Goal: Transaction & Acquisition: Book appointment/travel/reservation

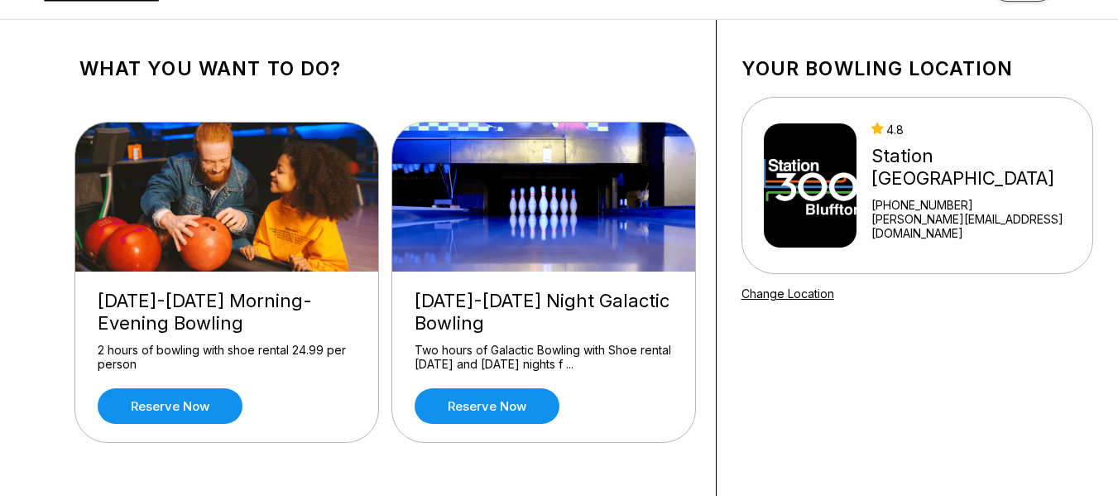
scroll to position [59, 0]
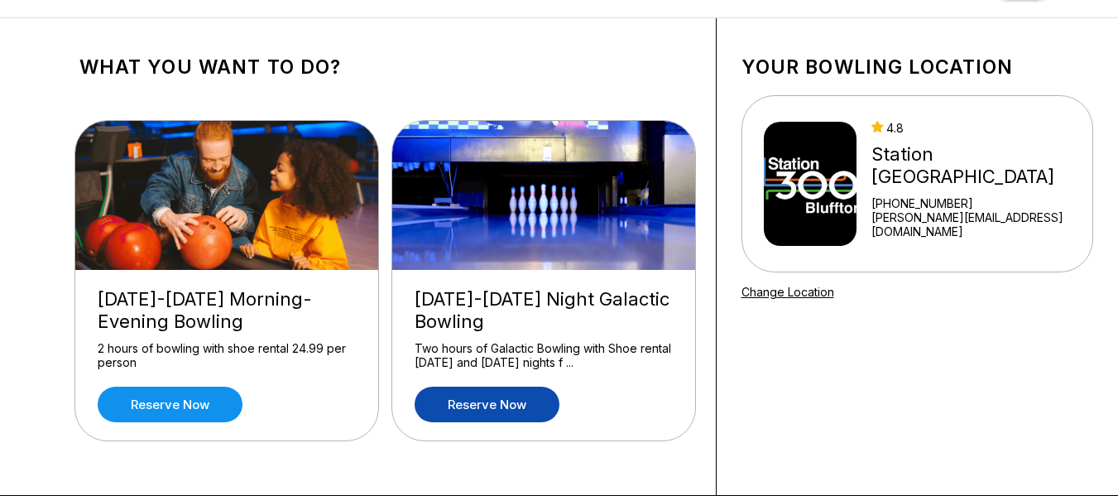
click at [460, 409] on link "Reserve now" at bounding box center [487, 405] width 145 height 36
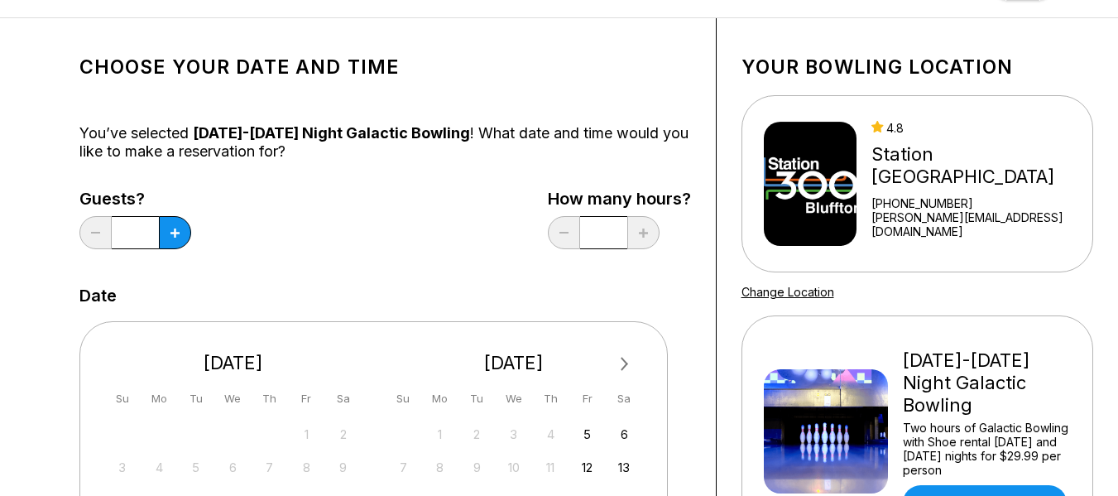
scroll to position [0, 0]
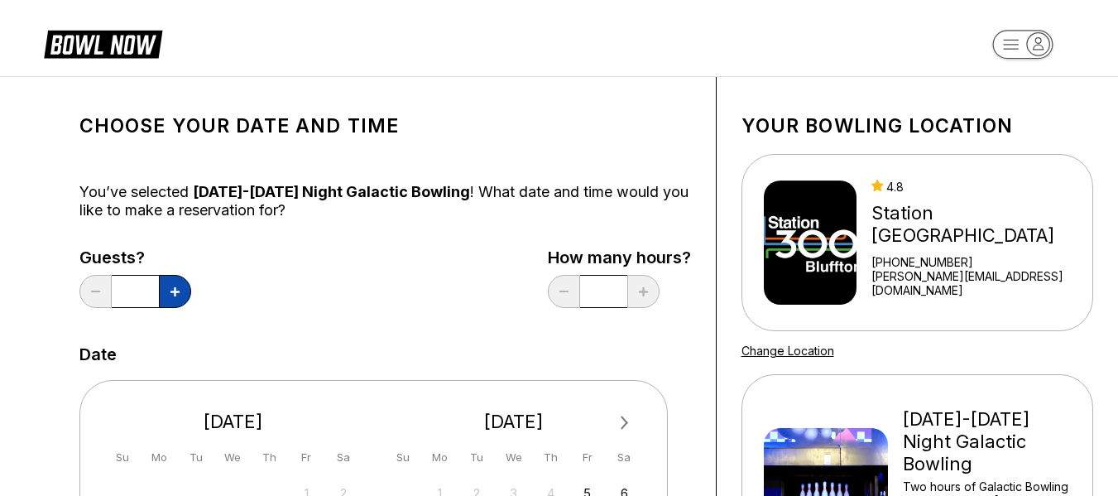
click at [181, 305] on button at bounding box center [175, 291] width 32 height 33
type input "*"
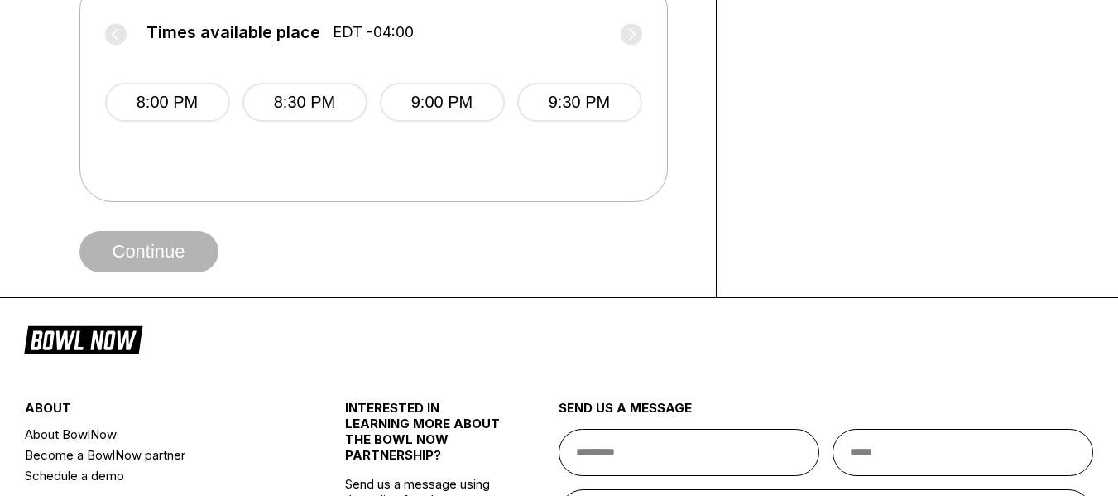
scroll to position [754, 0]
click at [154, 132] on span "8:00 PM" at bounding box center [167, 117] width 125 height 66
click at [137, 109] on button "8:00 PM" at bounding box center [167, 103] width 125 height 39
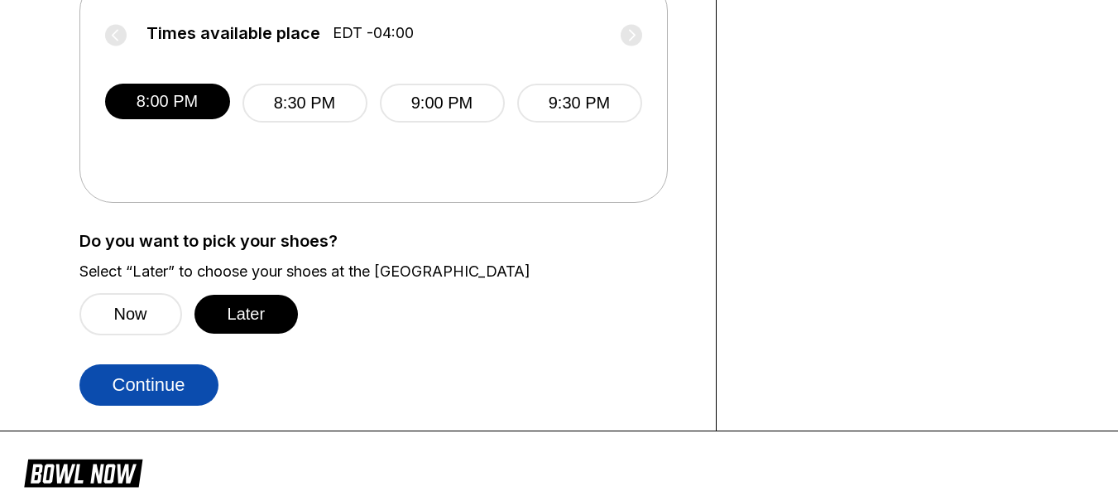
click at [161, 387] on button "Continue" at bounding box center [148, 384] width 139 height 41
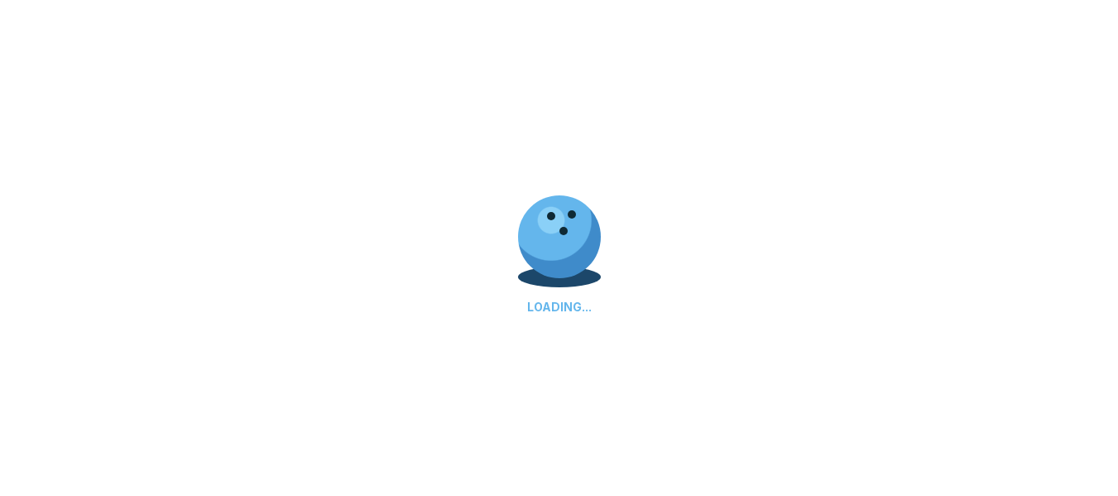
select select "**"
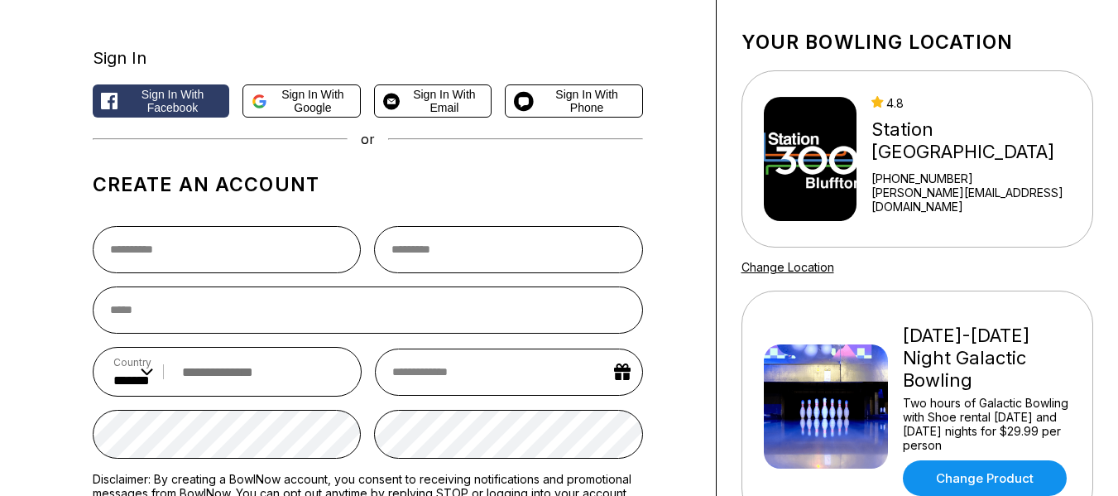
scroll to position [0, 0]
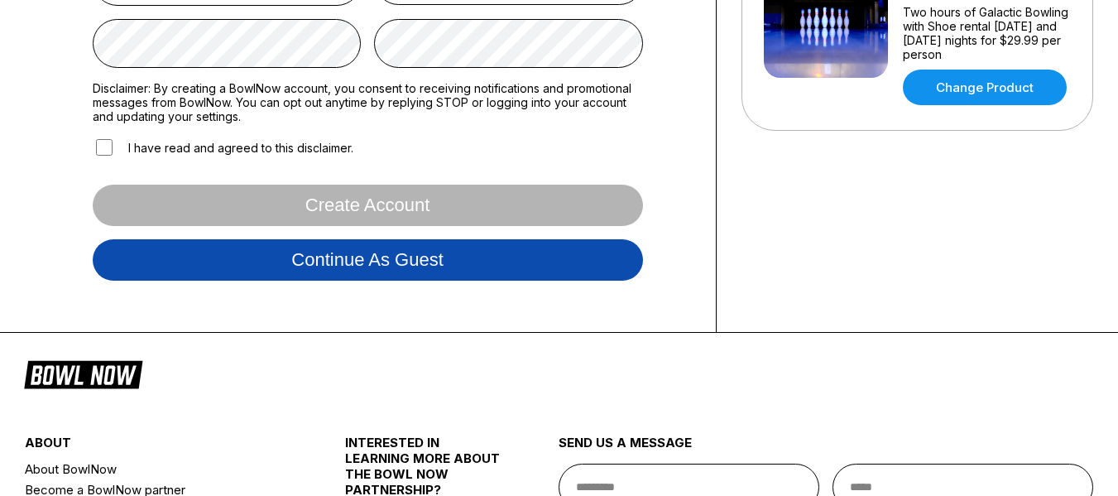
click at [267, 281] on button "Continue as guest" at bounding box center [368, 259] width 550 height 41
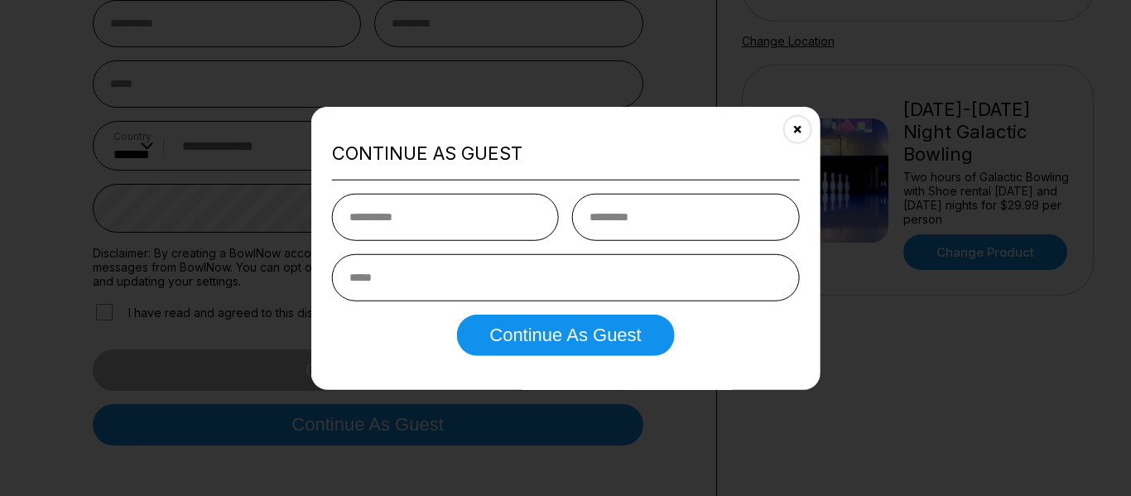
click at [401, 220] on input "text" at bounding box center [445, 217] width 227 height 47
click at [798, 132] on icon "Close" at bounding box center [796, 129] width 13 height 13
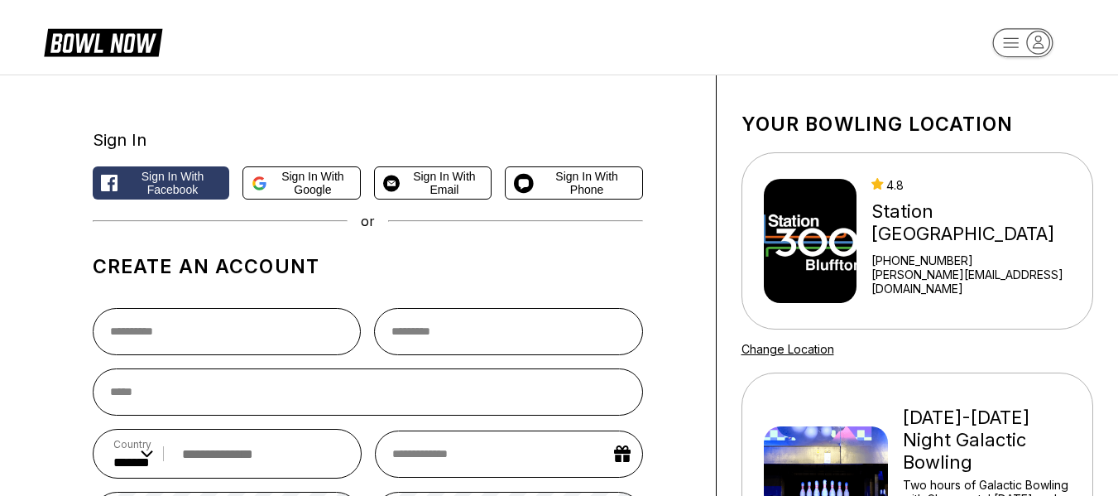
scroll to position [0, 0]
